Goal: Information Seeking & Learning: Check status

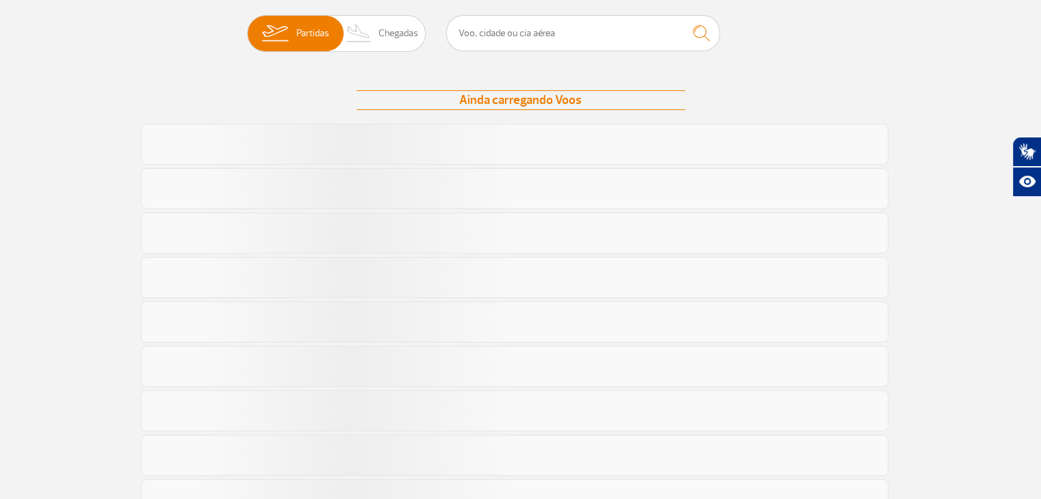
scroll to position [205, 0]
